Goal: Task Accomplishment & Management: Complete application form

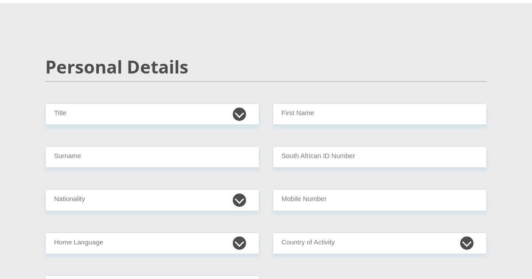
scroll to position [72, 0]
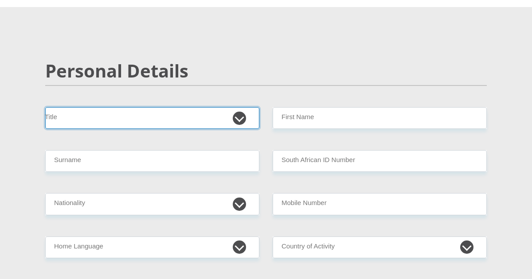
click at [238, 117] on select "Mr Ms Mrs Dr [PERSON_NAME]" at bounding box center [152, 118] width 214 height 22
select select "Mr"
click at [45, 107] on select "Mr Ms Mrs Dr [PERSON_NAME]" at bounding box center [152, 118] width 214 height 22
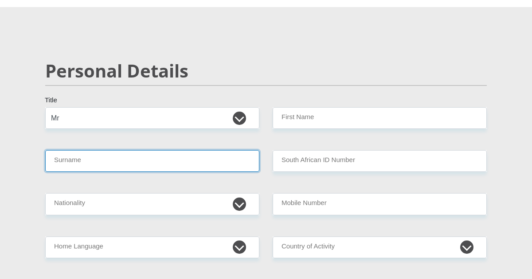
click at [80, 164] on input "Surname" at bounding box center [152, 161] width 214 height 22
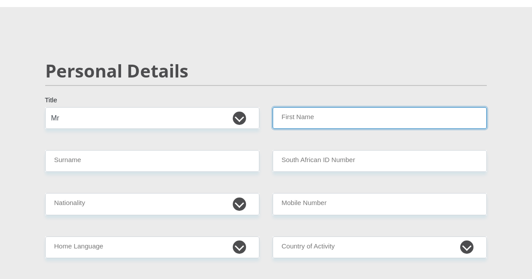
click at [305, 116] on input "First Name" at bounding box center [379, 118] width 214 height 22
type input "Mcebiseni"
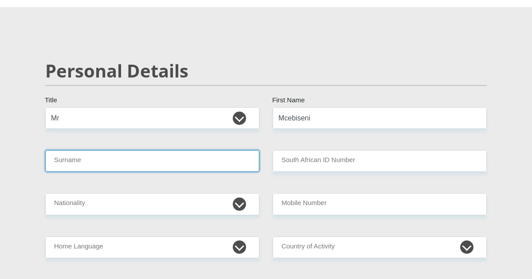
type input "Simelane"
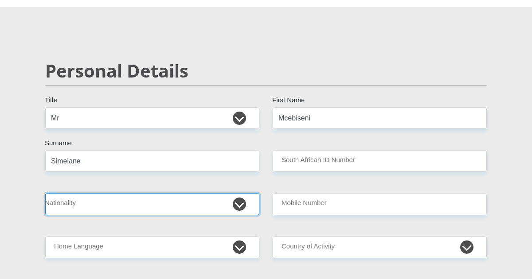
select select "ZAF"
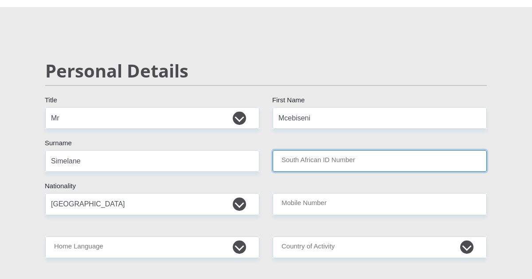
click at [324, 155] on input "South African ID Number" at bounding box center [379, 161] width 214 height 22
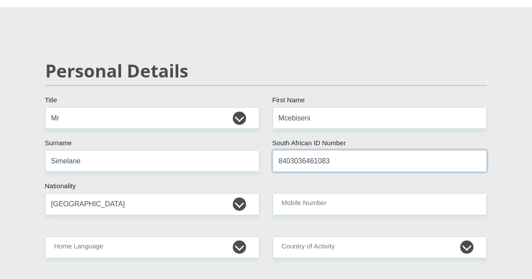
type input "8403036461083"
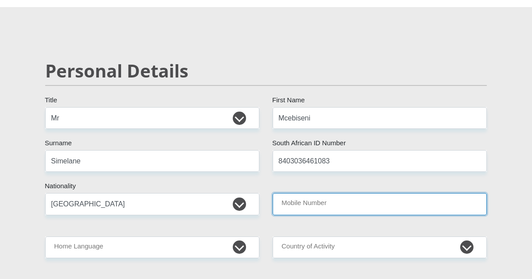
click at [295, 203] on input "Mobile Number" at bounding box center [379, 204] width 214 height 22
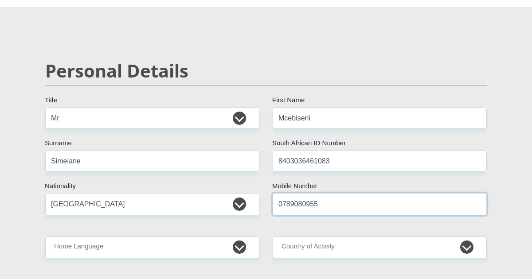
type input "0789080955"
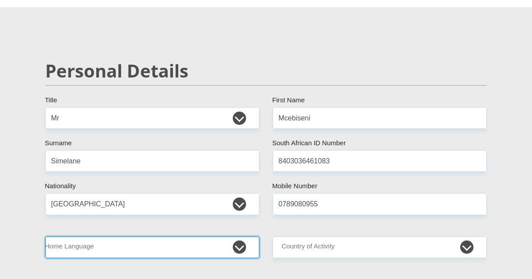
click at [191, 249] on select "Afrikaans English Sepedi South Ndebele Southern Sotho Swati Tsonga Tswana Venda…" at bounding box center [152, 248] width 214 height 22
select select "[DATE]"
click at [45, 237] on select "Afrikaans English Sepedi South Ndebele Southern Sotho Swati Tsonga Tswana Venda…" at bounding box center [152, 248] width 214 height 22
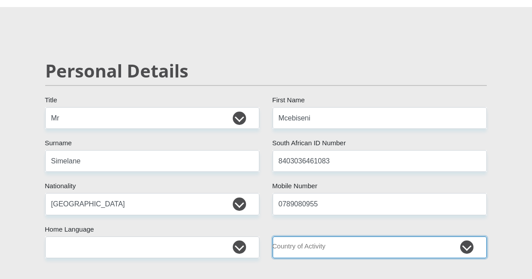
click at [294, 247] on select "[GEOGRAPHIC_DATA] [GEOGRAPHIC_DATA] [GEOGRAPHIC_DATA] [GEOGRAPHIC_DATA] [GEOGRA…" at bounding box center [379, 248] width 214 height 22
select select "ZAF"
click at [272, 237] on select "[GEOGRAPHIC_DATA] [GEOGRAPHIC_DATA] [GEOGRAPHIC_DATA] [GEOGRAPHIC_DATA] [GEOGRA…" at bounding box center [379, 248] width 214 height 22
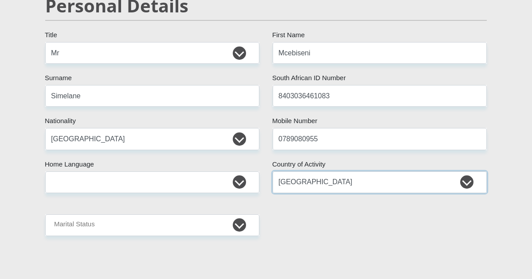
scroll to position [137, 0]
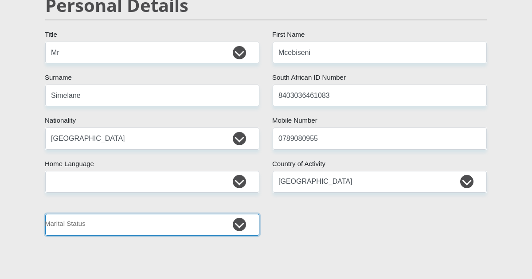
click at [232, 226] on select "Married ANC Single Divorced Widowed Married COP or Customary Law" at bounding box center [152, 225] width 214 height 22
select select "2"
click at [45, 214] on select "Married ANC Single Divorced Widowed Married COP or Customary Law" at bounding box center [152, 225] width 214 height 22
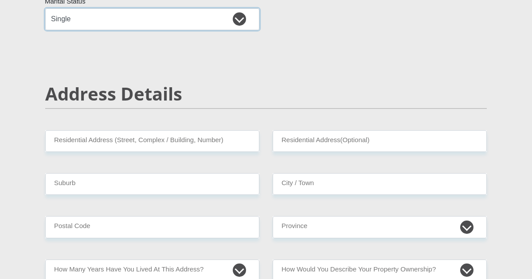
scroll to position [346, 0]
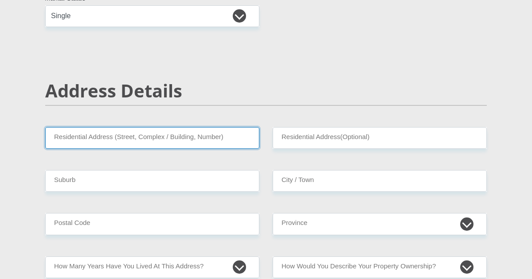
click at [226, 140] on input "Residential Address (Street, Complex / Building, Number)" at bounding box center [152, 138] width 214 height 22
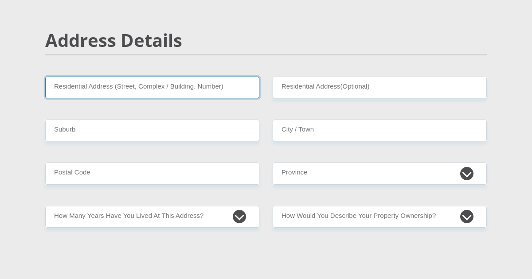
scroll to position [399, 0]
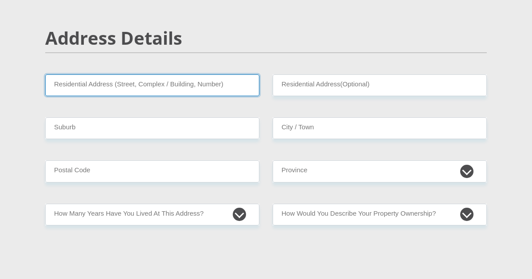
click at [211, 85] on input "Residential Address (Street, Complex / Building, Number)" at bounding box center [152, 85] width 214 height 22
type input "[STREET_ADDRESS]"
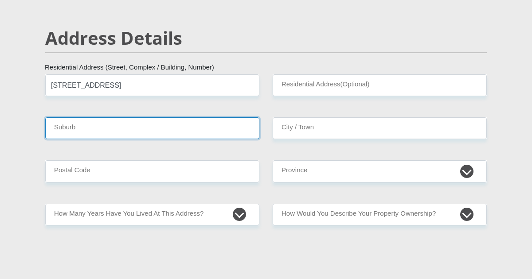
type input "Benoni"
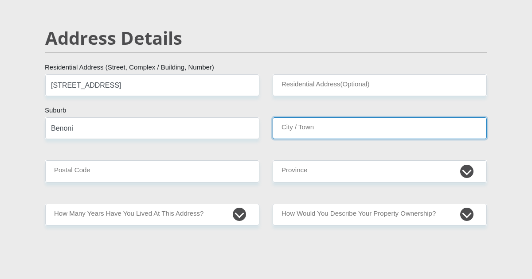
type input "Benoni"
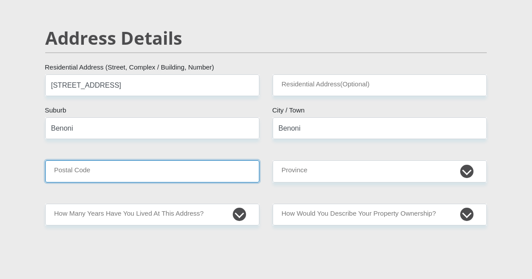
type input "1507"
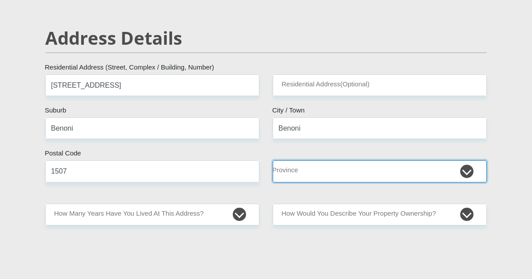
click at [291, 168] on select "Eastern Cape Free State [GEOGRAPHIC_DATA] [GEOGRAPHIC_DATA][DATE] [GEOGRAPHIC_D…" at bounding box center [379, 171] width 214 height 22
select select "Gauteng"
click at [272, 160] on select "Eastern Cape Free State [GEOGRAPHIC_DATA] [GEOGRAPHIC_DATA][DATE] [GEOGRAPHIC_D…" at bounding box center [379, 171] width 214 height 22
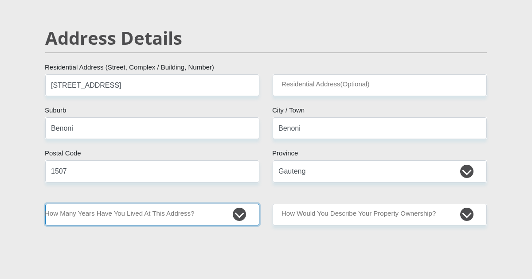
click at [241, 216] on select "less than 1 year 1-3 years 3-5 years 5+ years" at bounding box center [152, 215] width 214 height 22
select select "5"
click at [45, 204] on select "less than 1 year 1-3 years 3-5 years 5+ years" at bounding box center [152, 215] width 214 height 22
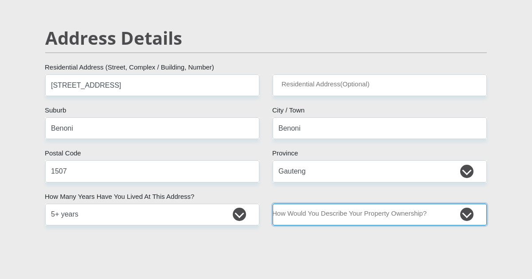
click at [290, 215] on select "Owned Rented Family Owned Company Dwelling" at bounding box center [379, 215] width 214 height 22
select select "parents"
click at [272, 204] on select "Owned Rented Family Owned Company Dwelling" at bounding box center [379, 215] width 214 height 22
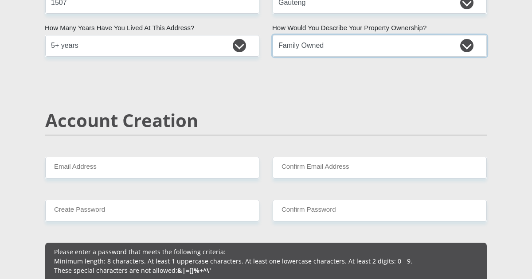
scroll to position [571, 0]
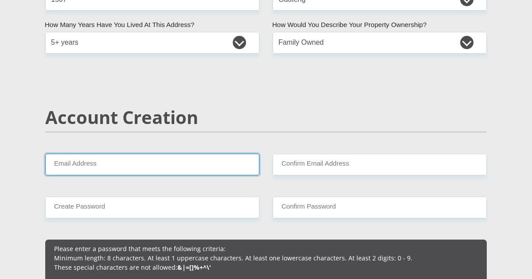
click at [213, 159] on input "Email Address" at bounding box center [152, 165] width 214 height 22
type input "[EMAIL_ADDRESS][DOMAIN_NAME]"
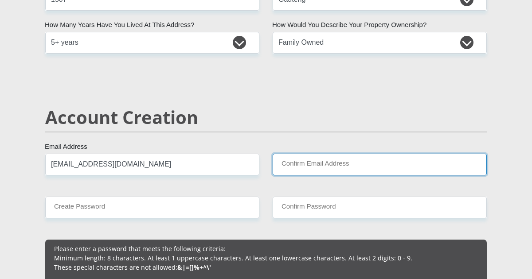
type input "[EMAIL_ADDRESS][DOMAIN_NAME]"
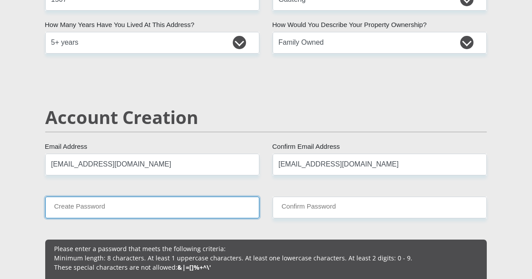
click at [176, 212] on input "Create Password" at bounding box center [152, 208] width 214 height 22
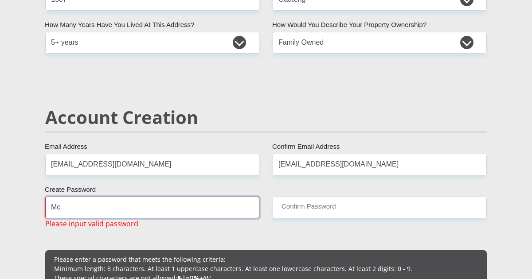
type input "M"
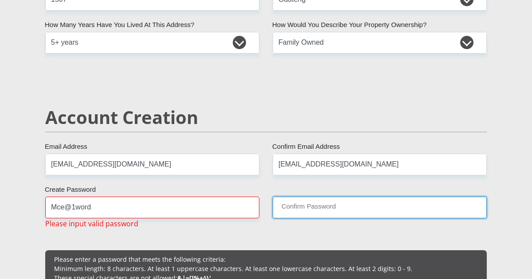
click at [295, 205] on input "Confirm Password" at bounding box center [379, 208] width 214 height 22
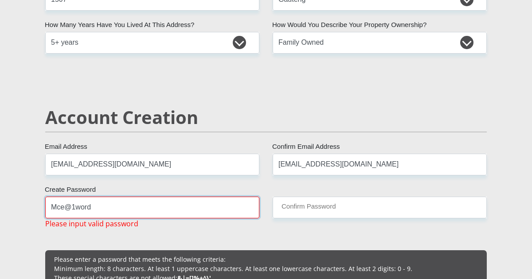
click at [171, 207] on input "Mce@1word" at bounding box center [152, 208] width 214 height 22
type input "M"
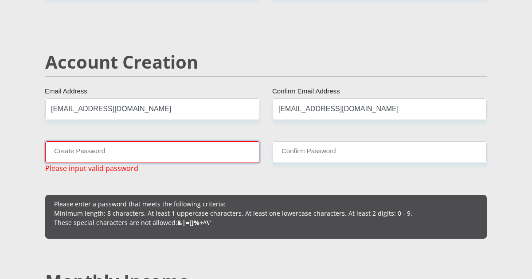
scroll to position [627, 0]
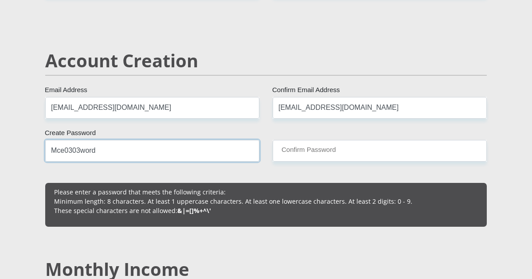
type input "Mce0303word"
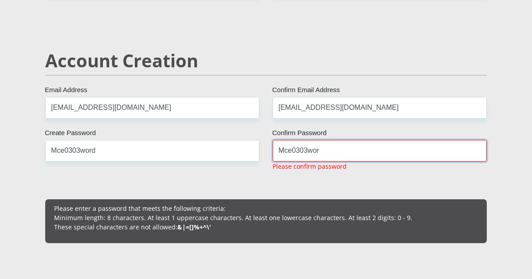
type input "Mce0303word"
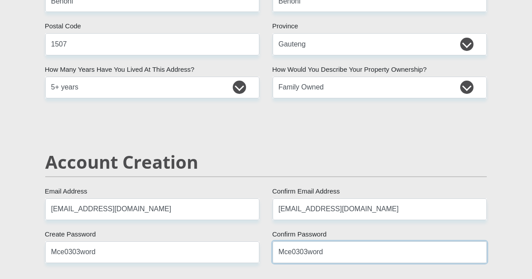
scroll to position [517, 0]
